Goal: Task Accomplishment & Management: Complete application form

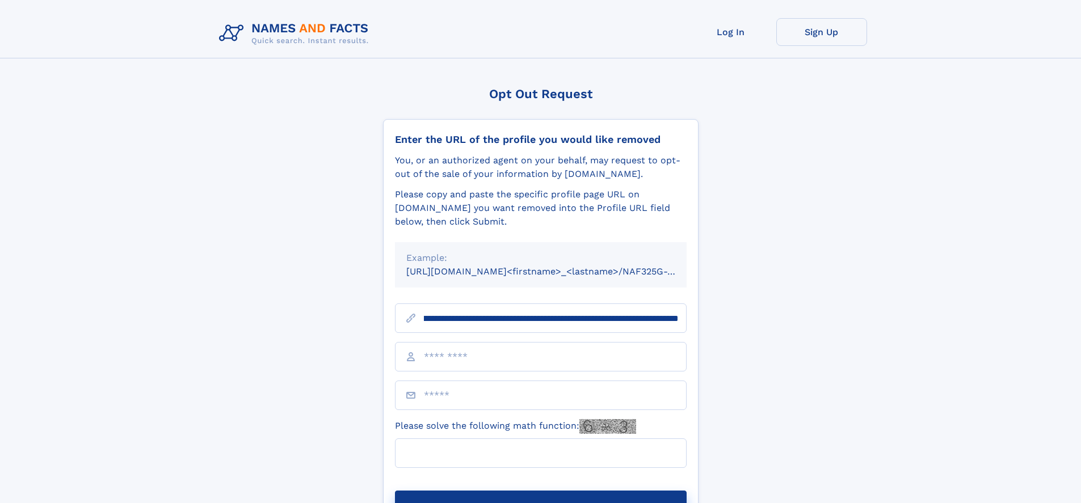
scroll to position [0, 132]
type input "**********"
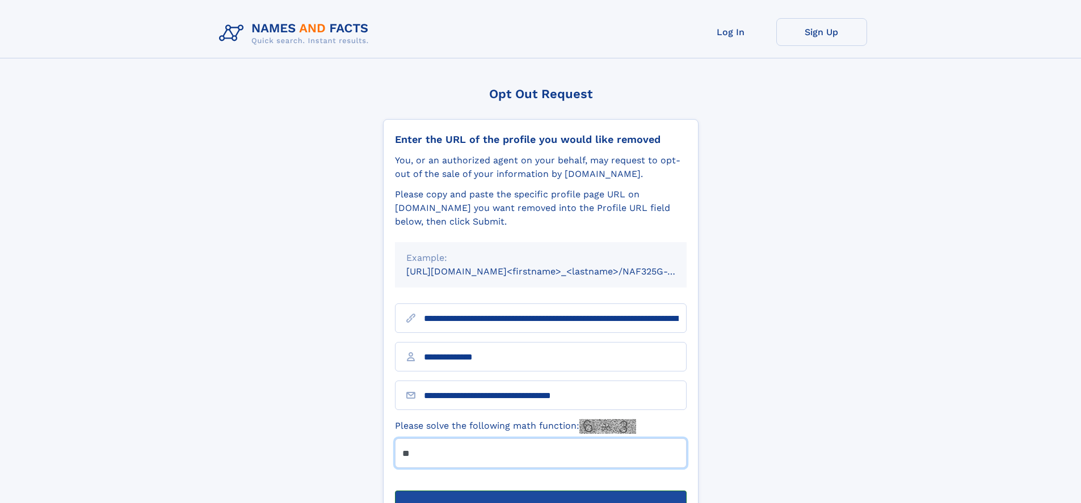
type input "**"
click at [540, 491] on button "Submit Opt Out Request" at bounding box center [541, 509] width 292 height 36
